Goal: Information Seeking & Learning: Understand process/instructions

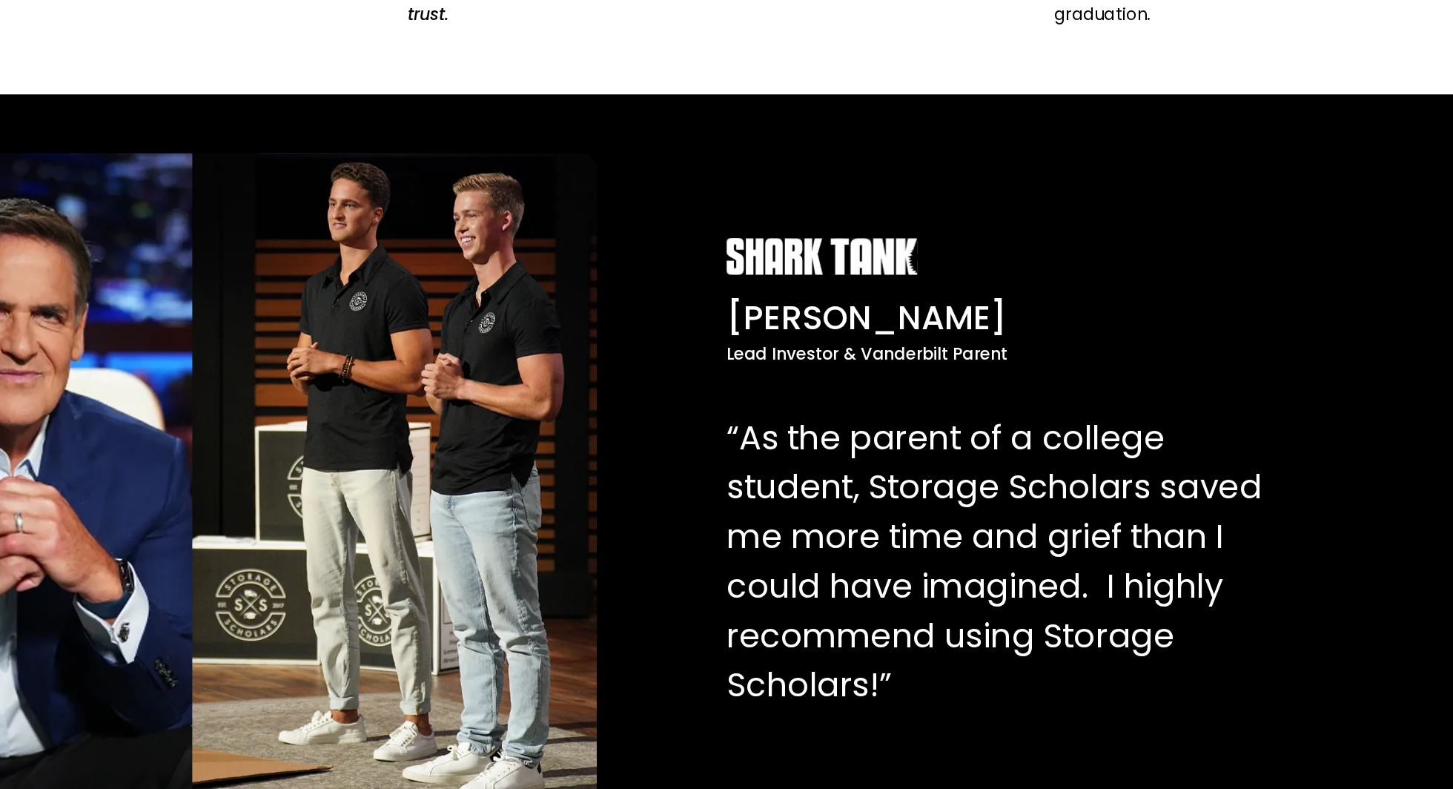
scroll to position [2877, 0]
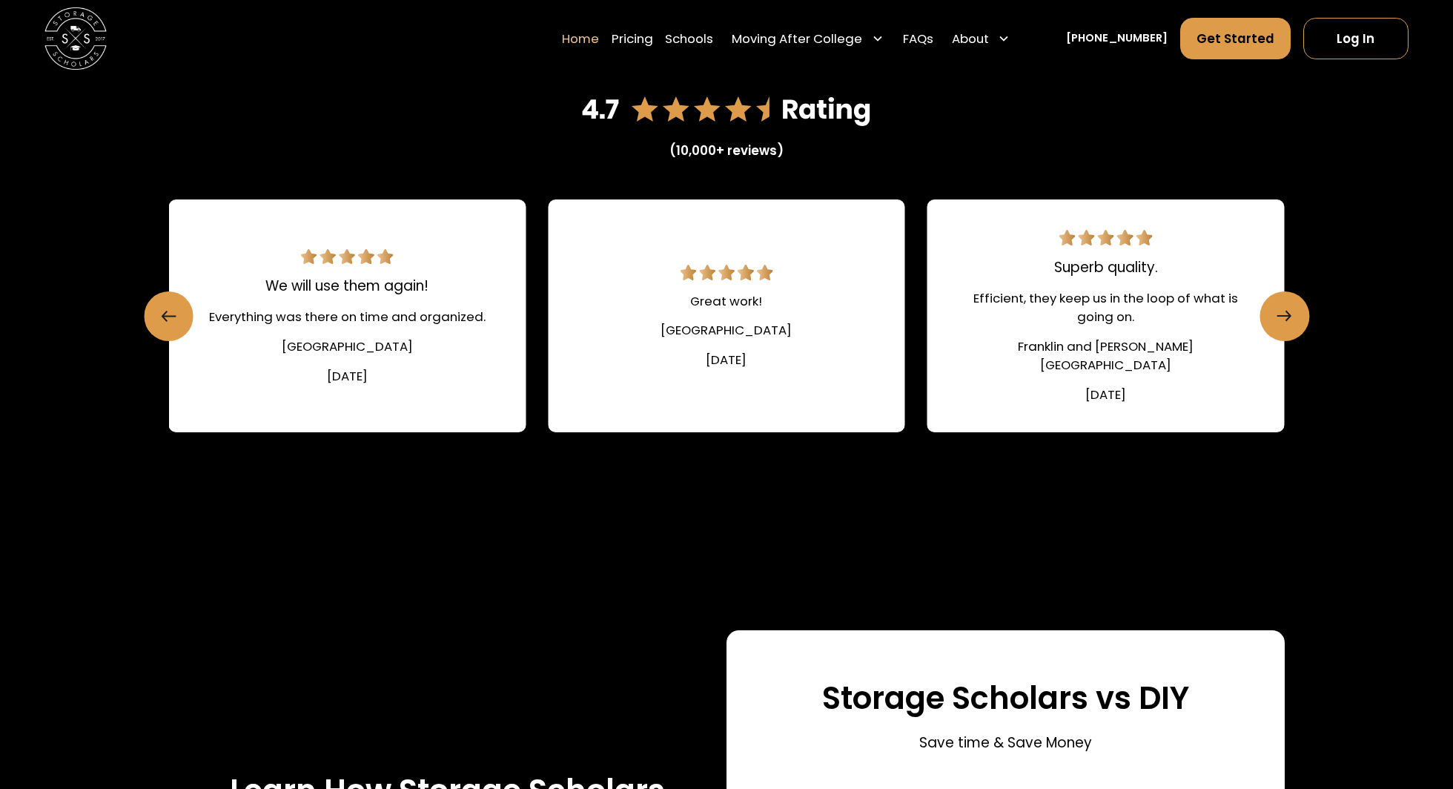
scroll to position [3611, 0]
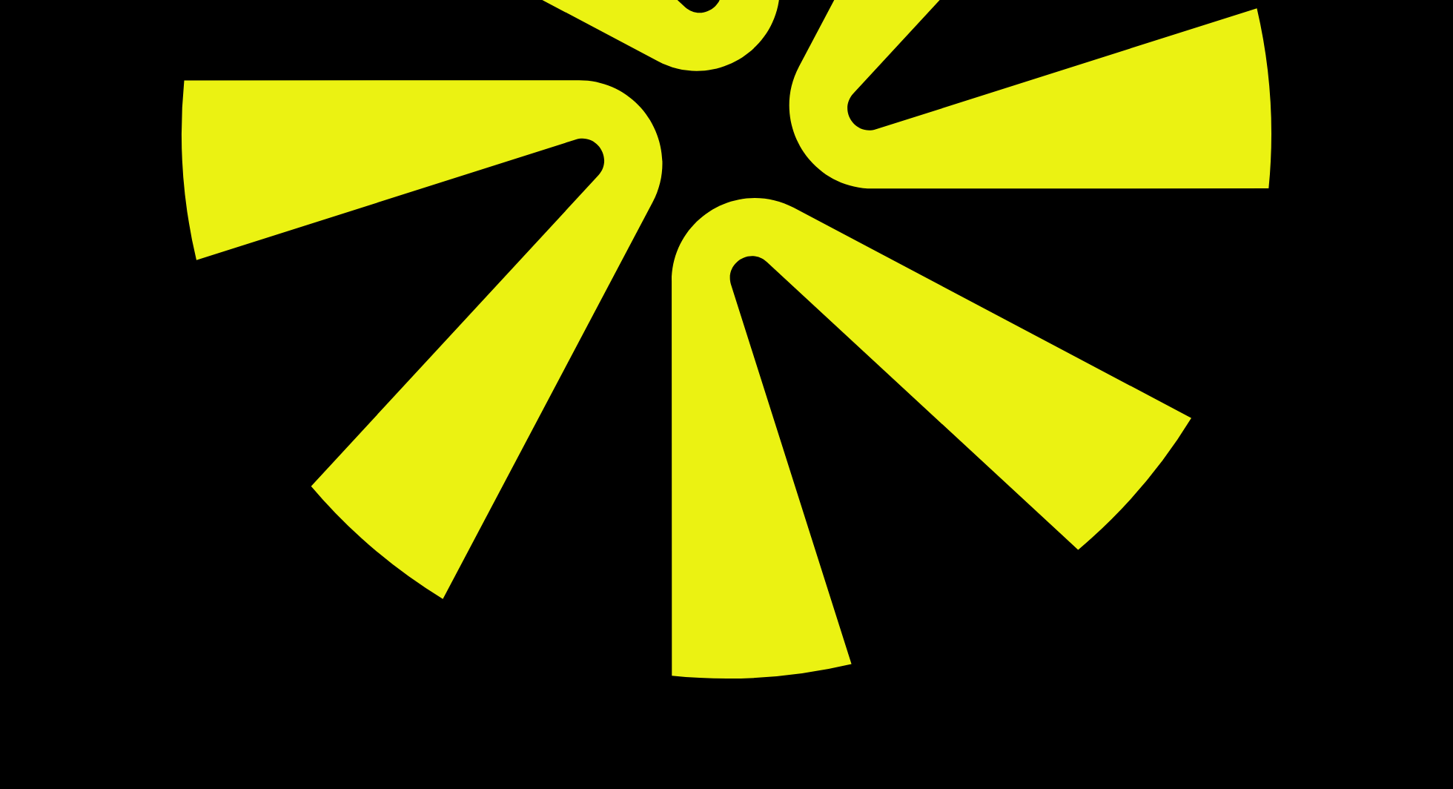
scroll to position [594, 0]
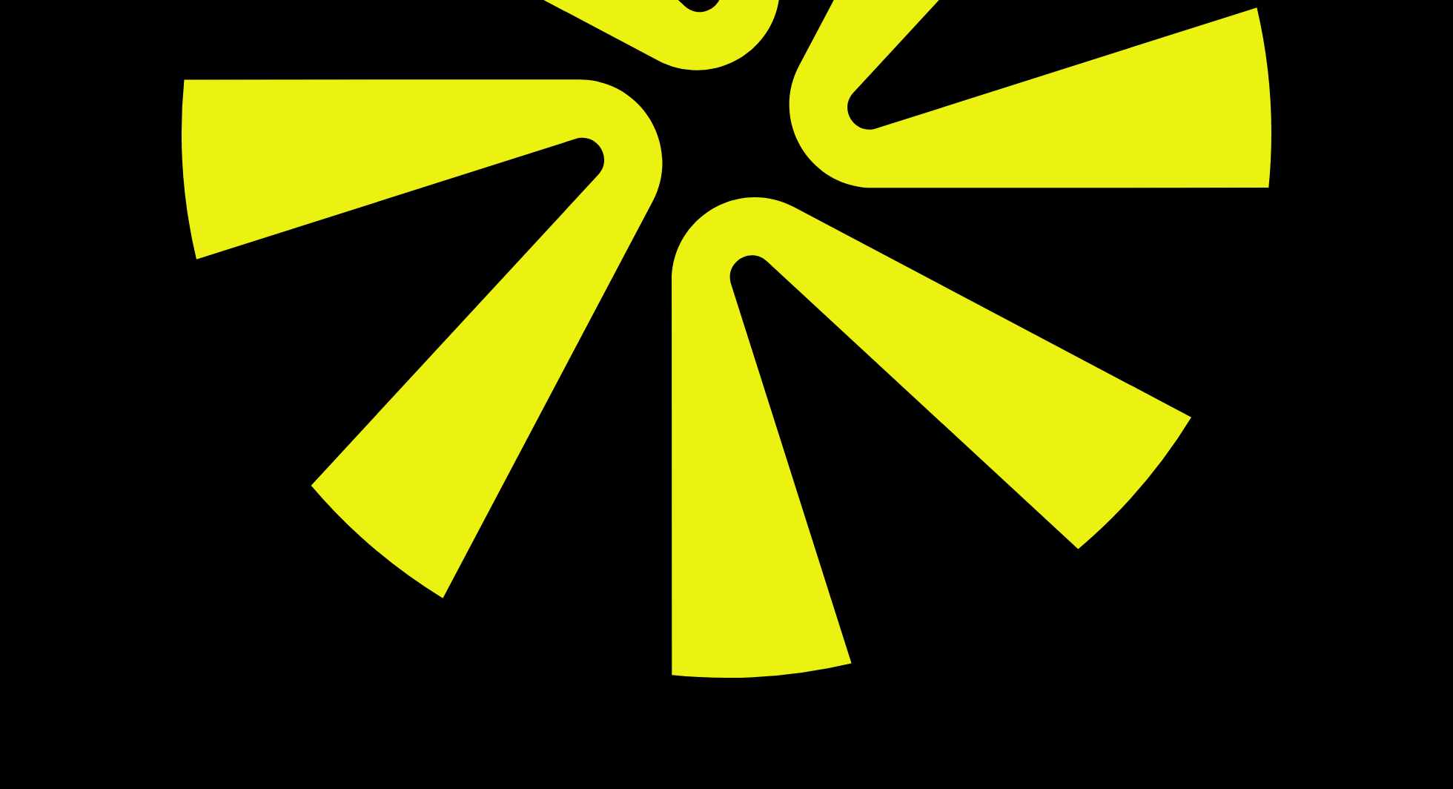
drag, startPoint x: 194, startPoint y: 287, endPoint x: 417, endPoint y: 290, distance: 223.2
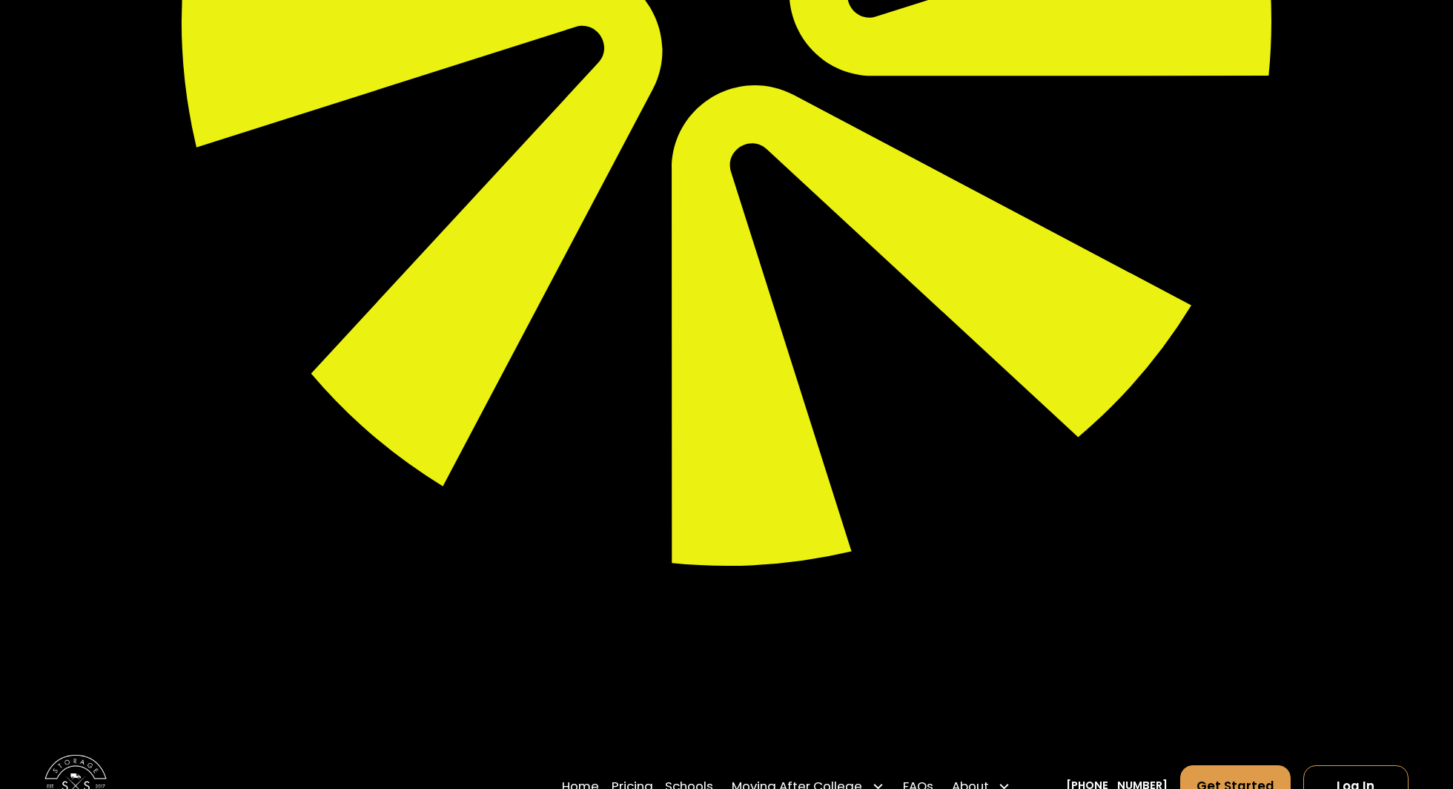
scroll to position [710, 0]
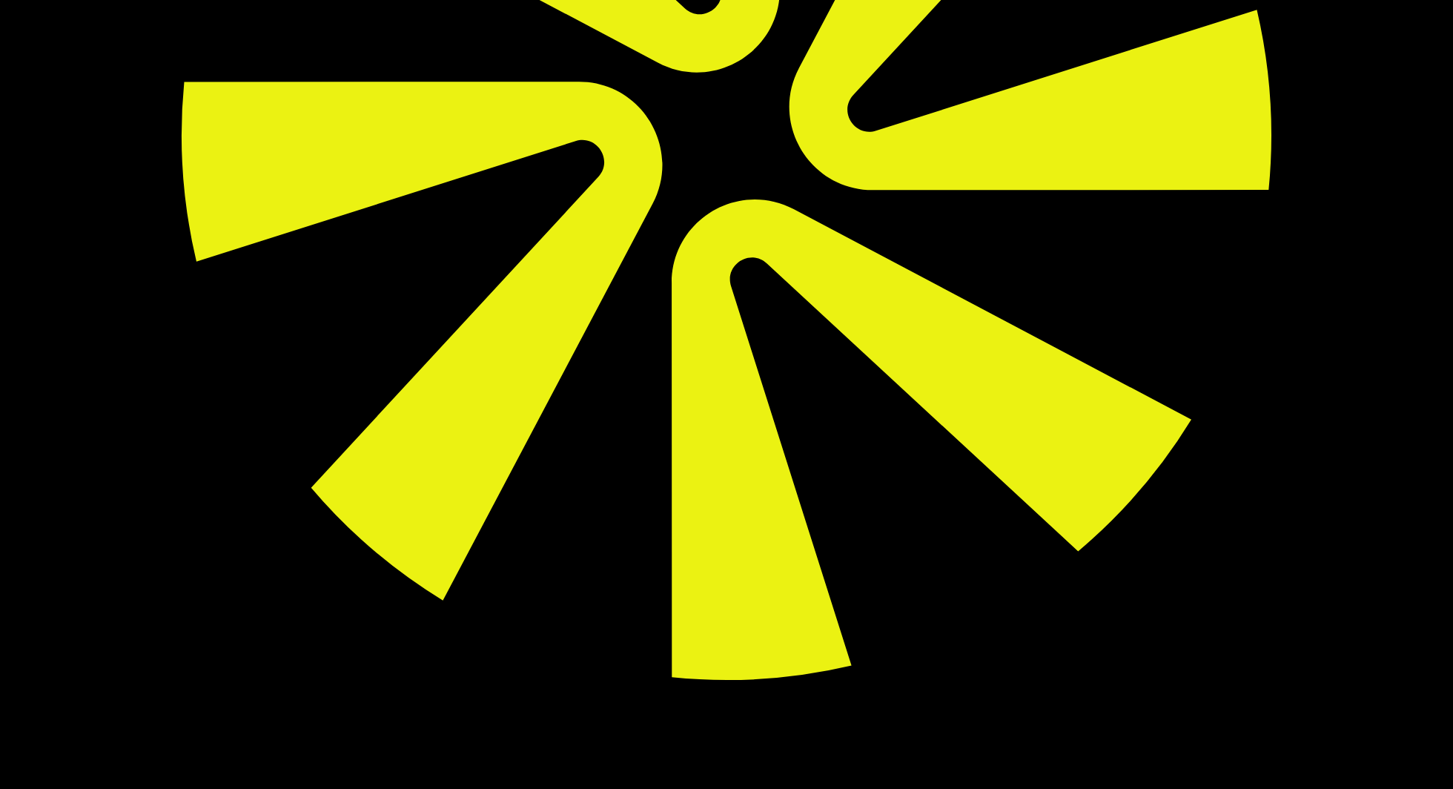
scroll to position [593, 0]
